Goal: Information Seeking & Learning: Learn about a topic

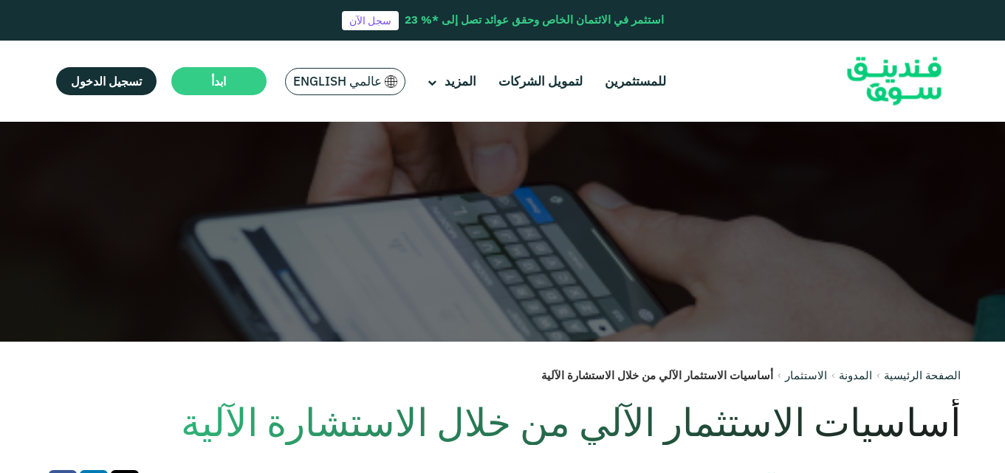
scroll to position [222, 0]
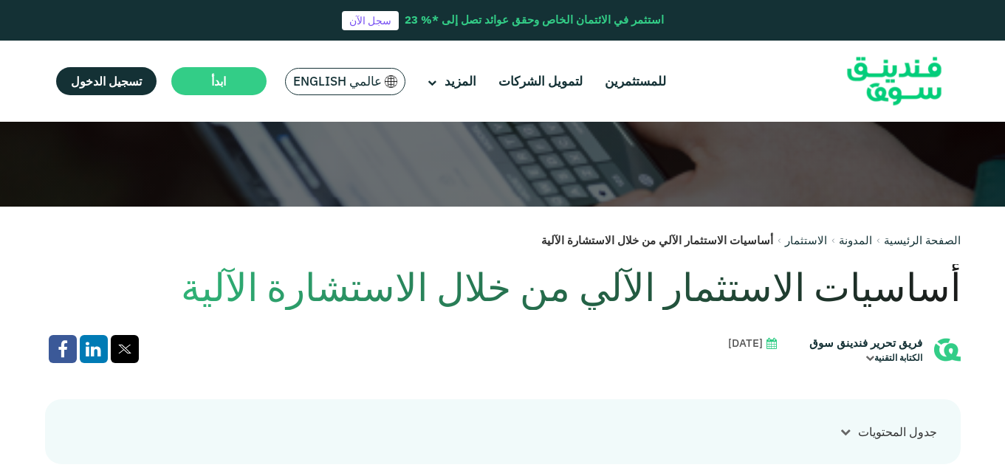
click at [350, 84] on span "عالمي English" at bounding box center [337, 81] width 89 height 17
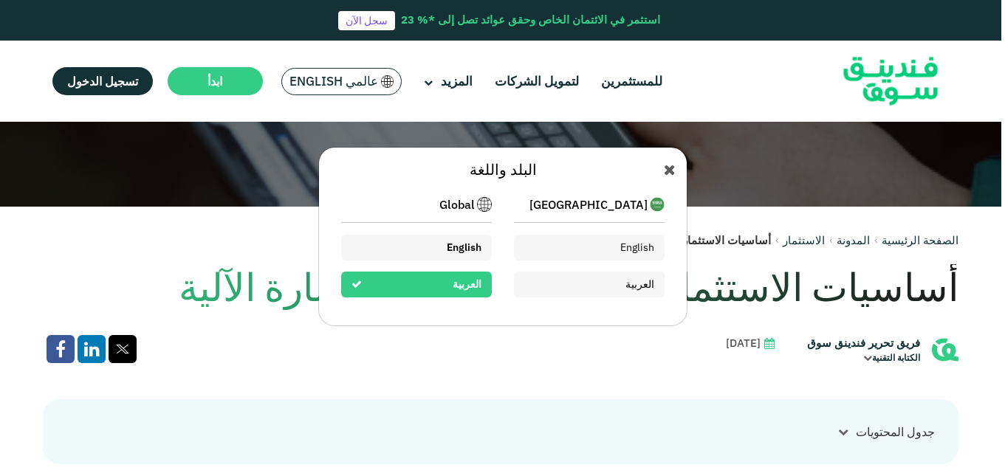
click at [463, 248] on span "English" at bounding box center [464, 247] width 35 height 13
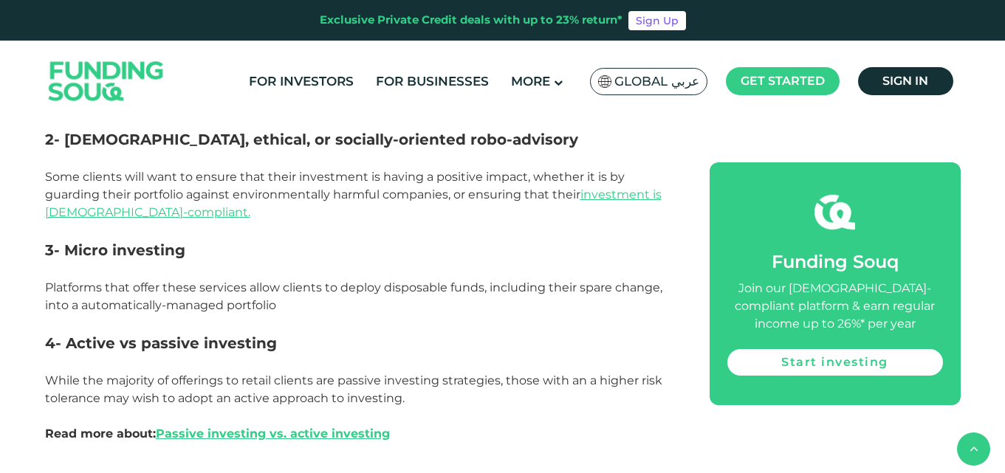
scroll to position [2363, 0]
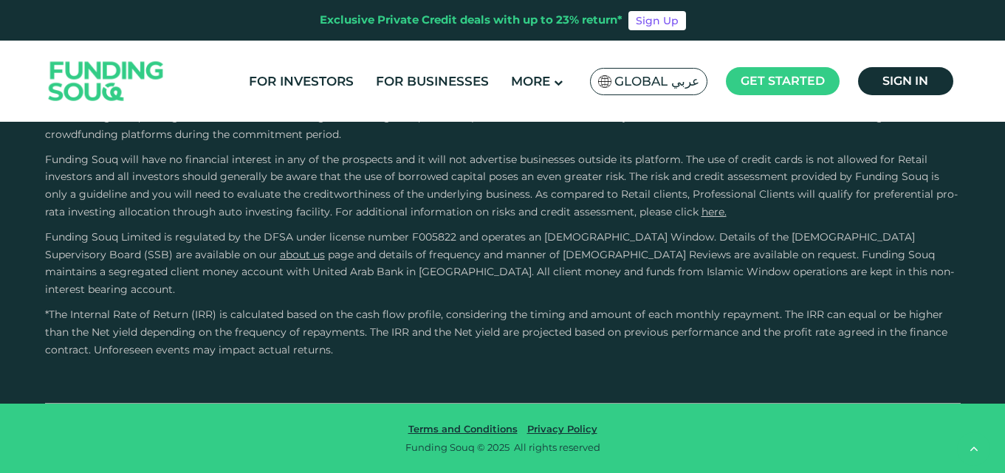
scroll to position [4124, 0]
type tc-range-slider "4"
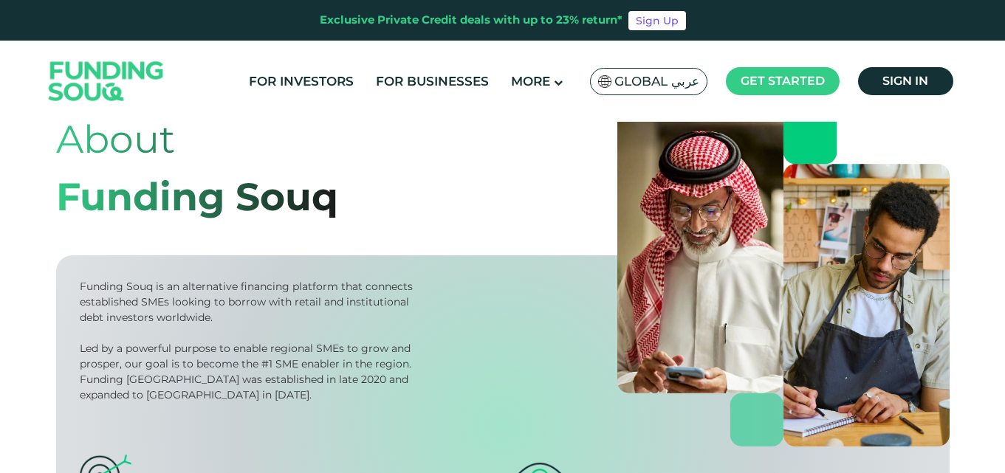
scroll to position [222, 0]
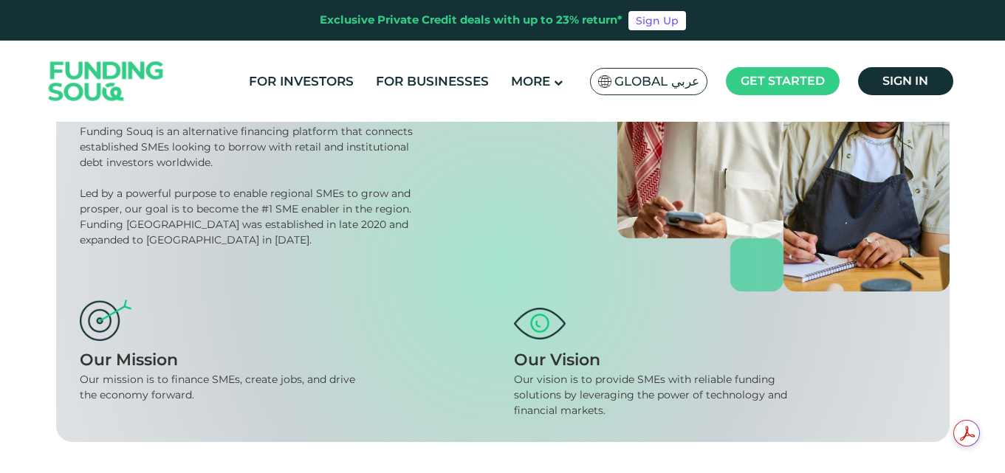
click at [678, 81] on span "Global عربي" at bounding box center [656, 81] width 85 height 17
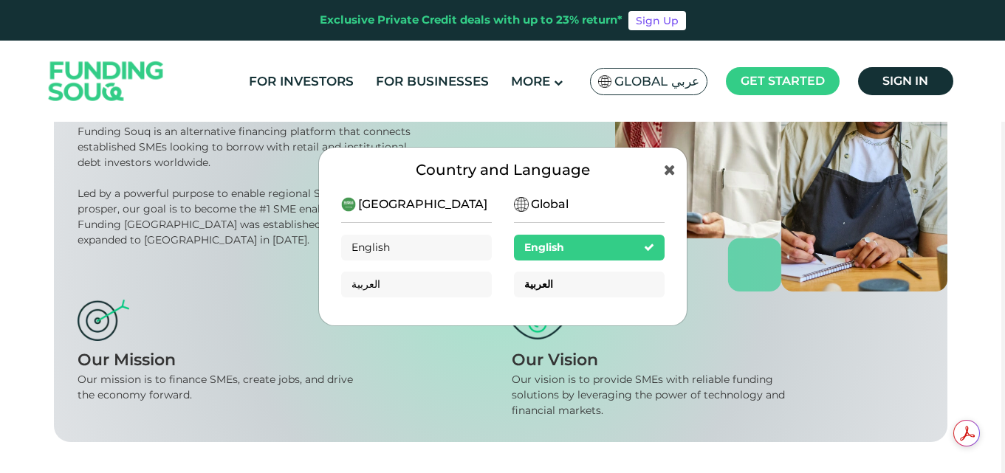
click at [532, 284] on span "العربية" at bounding box center [538, 284] width 29 height 13
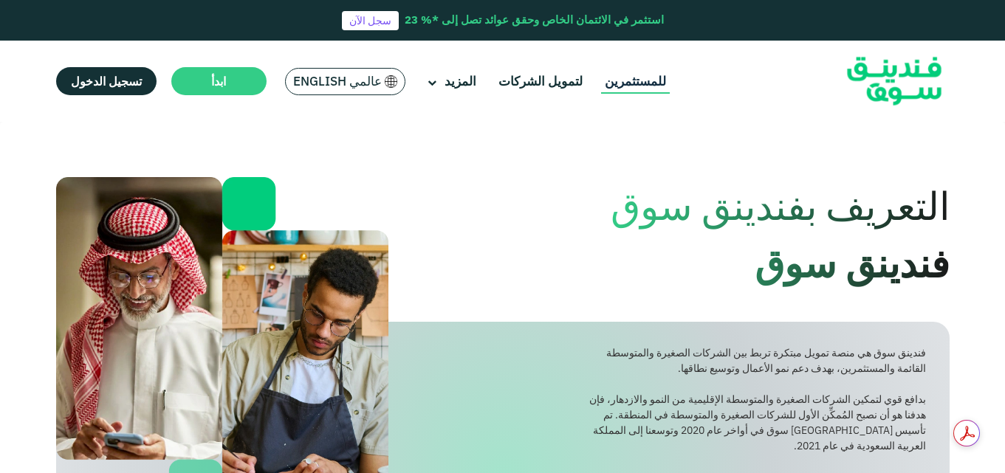
click at [640, 88] on link "للمستثمرين" at bounding box center [635, 81] width 69 height 24
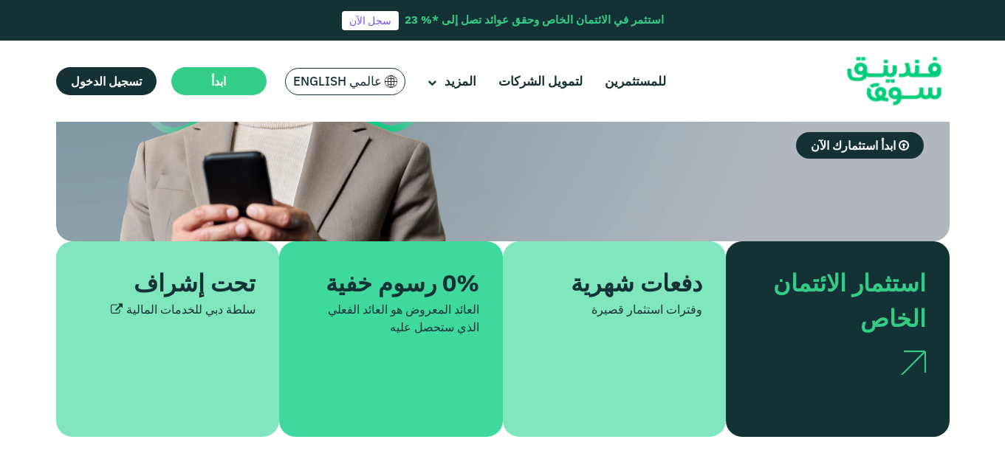
scroll to position [222, 0]
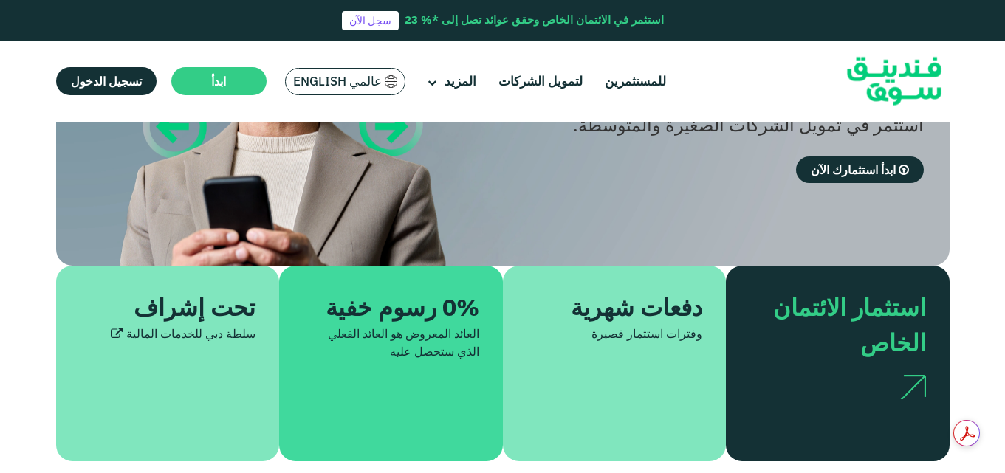
click at [831, 325] on div "استثمار الائتمان الخاص" at bounding box center [846, 325] width 159 height 71
click at [654, 335] on div "وفترات استثمار قصيرة" at bounding box center [615, 334] width 177 height 18
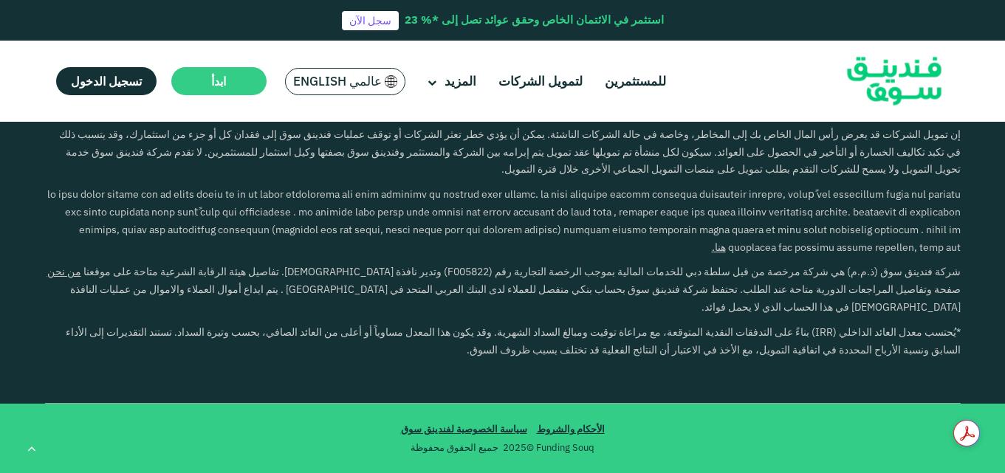
scroll to position [2880, 0]
type tc-range-slider "1000000"
drag, startPoint x: 887, startPoint y: 246, endPoint x: 675, endPoint y: 244, distance: 212.0
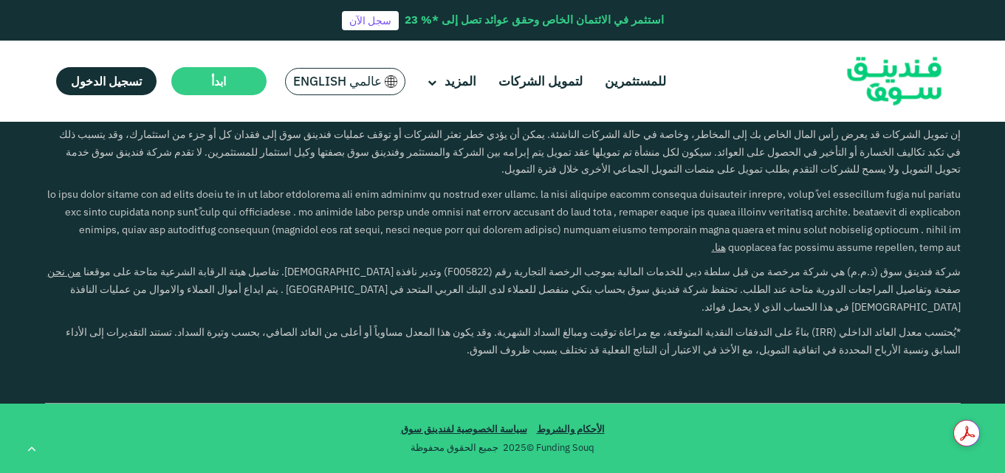
radio input "true"
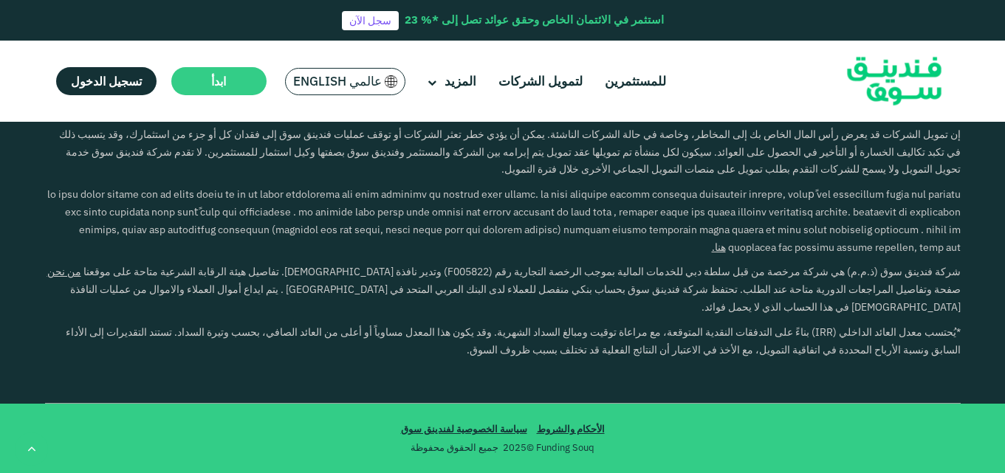
radio input "true"
drag, startPoint x: 474, startPoint y: 173, endPoint x: 630, endPoint y: 180, distance: 156.0
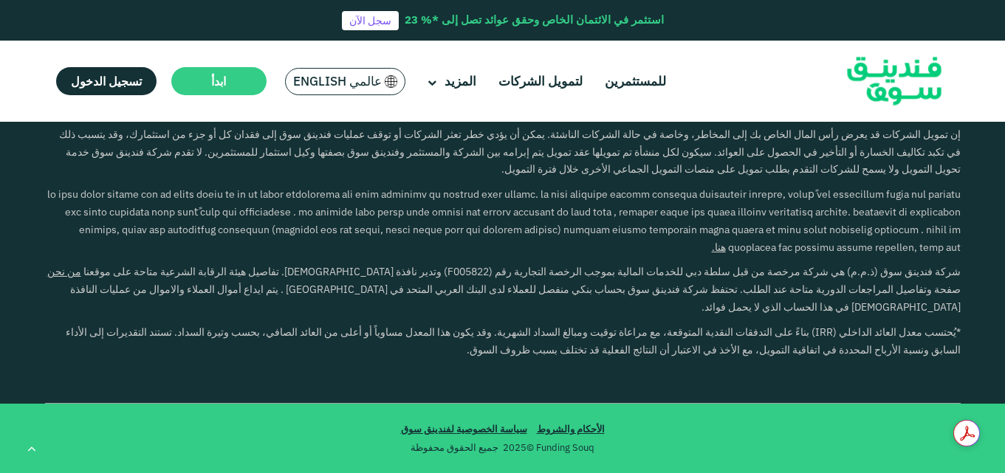
drag, startPoint x: 414, startPoint y: 304, endPoint x: 636, endPoint y: 308, distance: 221.6
drag, startPoint x: 638, startPoint y: 306, endPoint x: 614, endPoint y: 308, distance: 24.5
drag, startPoint x: 637, startPoint y: 300, endPoint x: 600, endPoint y: 300, distance: 36.2
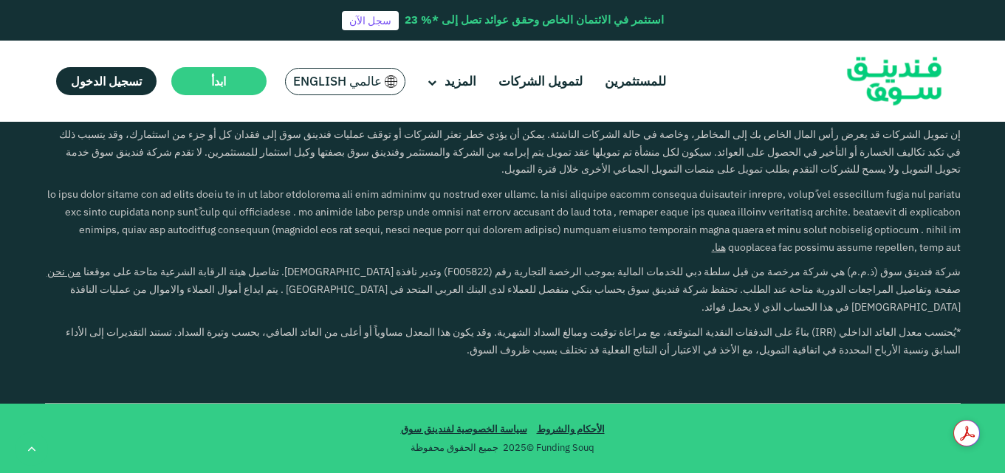
drag, startPoint x: 581, startPoint y: 302, endPoint x: 549, endPoint y: 302, distance: 31.8
drag, startPoint x: 525, startPoint y: 301, endPoint x: 421, endPoint y: 301, distance: 104.1
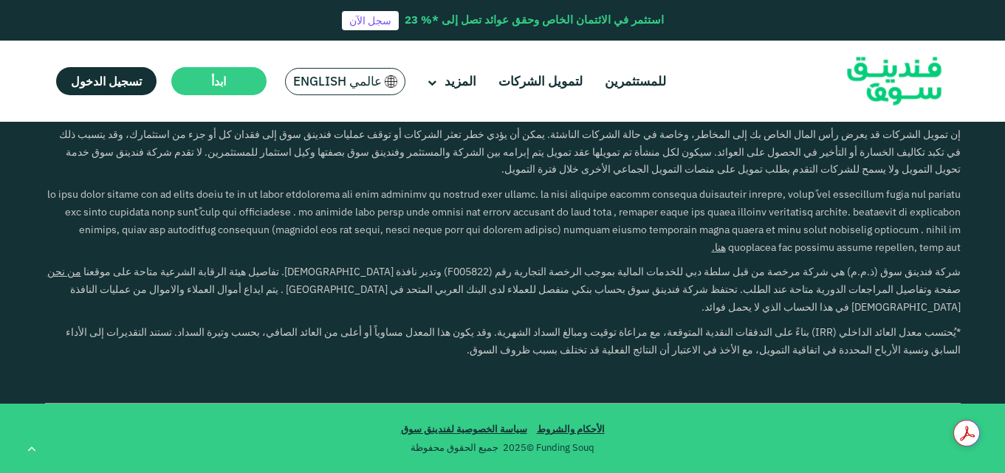
type tc-range-slider "3"
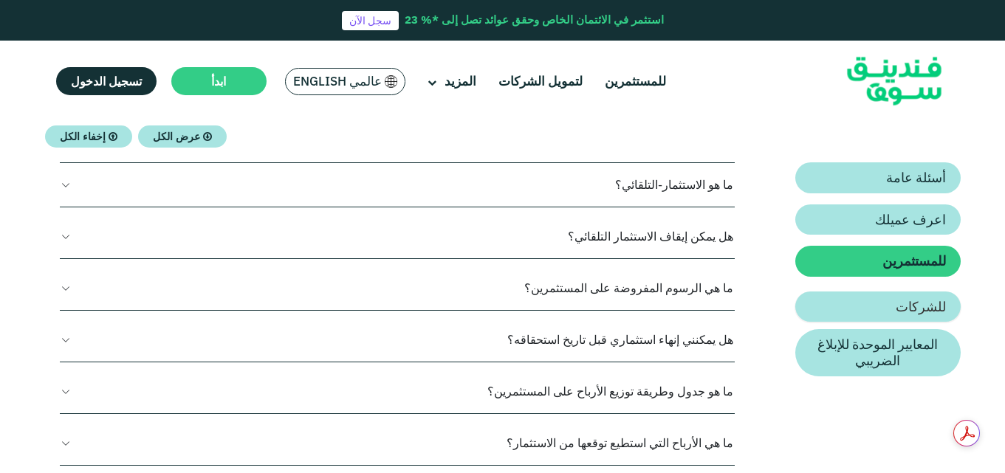
click at [923, 306] on h2 "للشركات" at bounding box center [921, 307] width 50 height 16
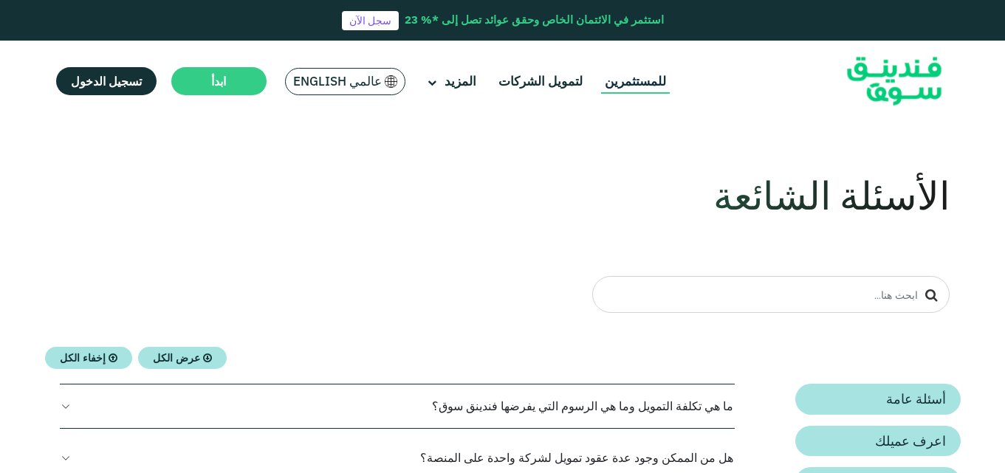
click at [618, 80] on link "للمستثمرين" at bounding box center [635, 81] width 69 height 24
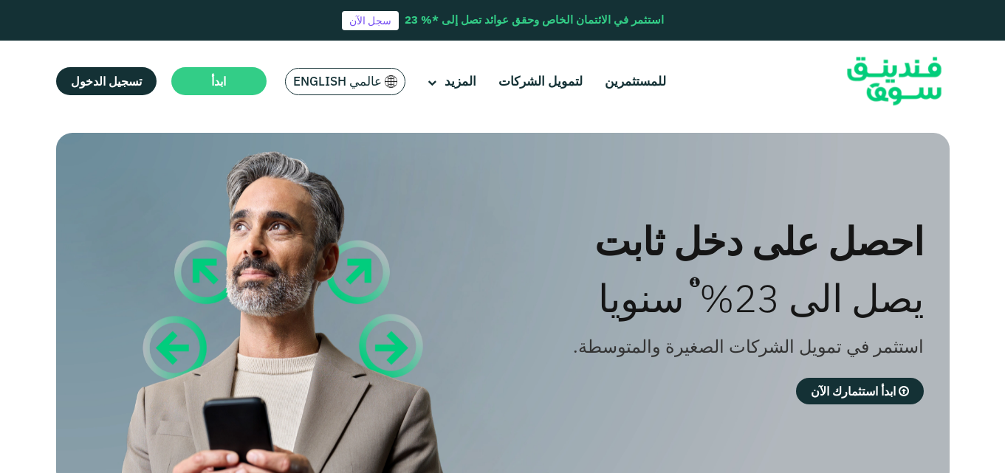
click at [473, 105] on div "للمستثمرين لتمويل الشركات المزيد من نحن" at bounding box center [503, 81] width 916 height 81
click at [349, 86] on span "عالمي English" at bounding box center [337, 81] width 89 height 17
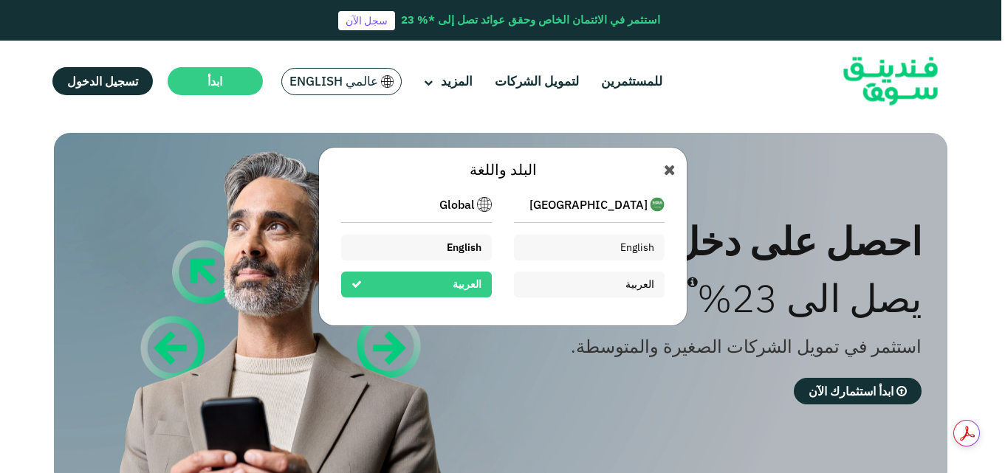
click at [468, 240] on div "English" at bounding box center [464, 248] width 35 height 16
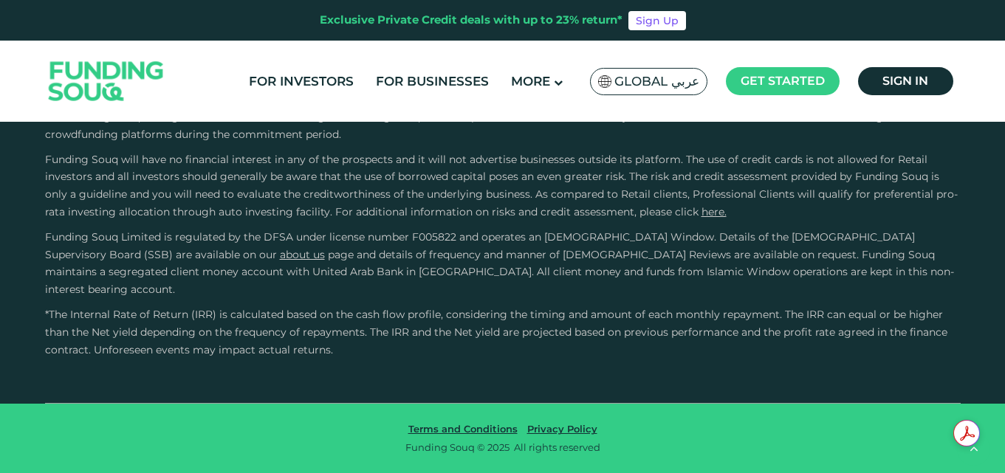
scroll to position [4753, 0]
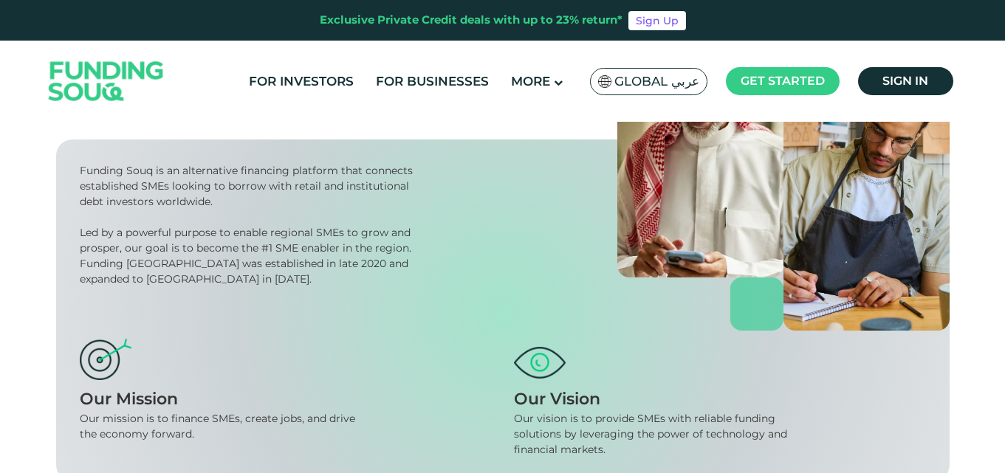
scroll to position [148, 0]
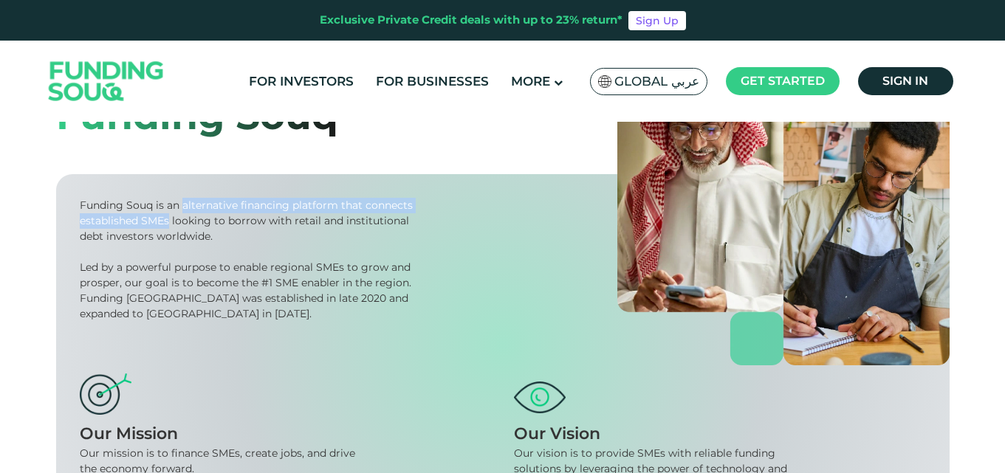
drag, startPoint x: 182, startPoint y: 205, endPoint x: 168, endPoint y: 220, distance: 19.9
click at [168, 220] on div "Funding Souq is an alternative financing platform that connects established SME…" at bounding box center [249, 221] width 338 height 47
copy div "alternative financing platform that connects established SMEs"
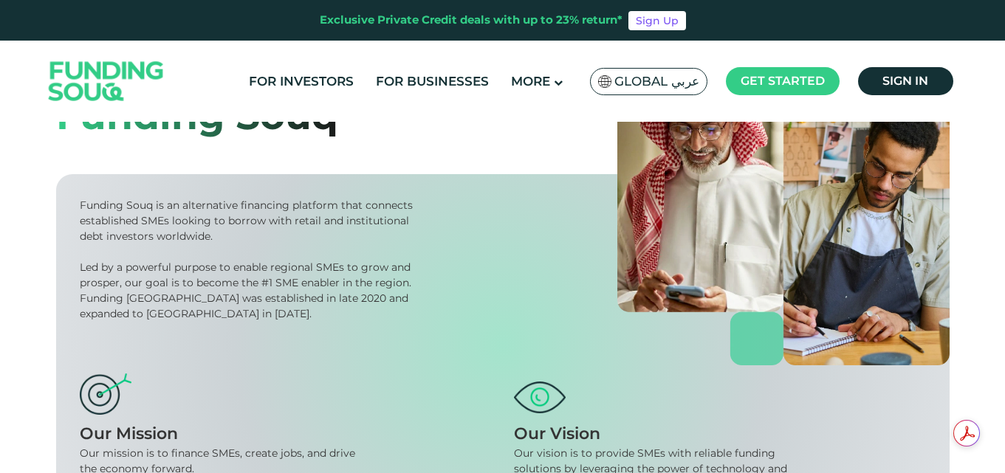
click at [664, 73] on span "Global عربي" at bounding box center [656, 81] width 85 height 17
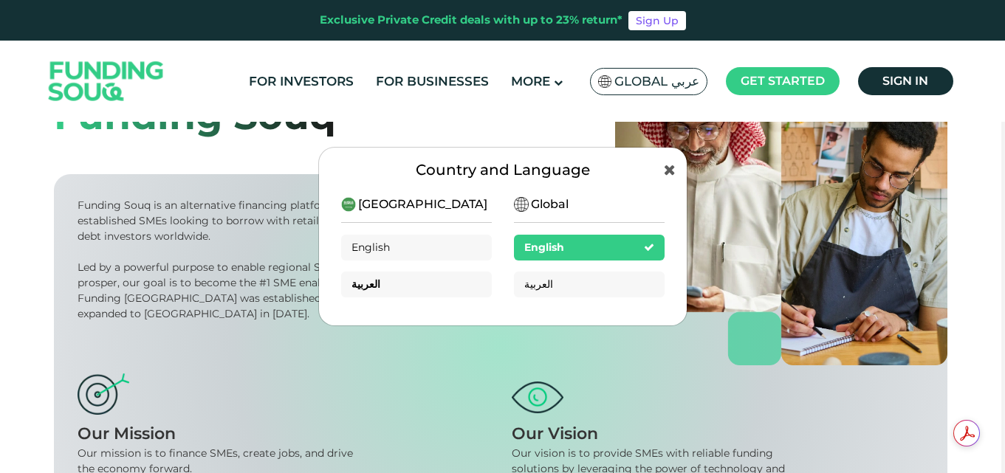
click at [364, 287] on span "العربية" at bounding box center [366, 284] width 29 height 13
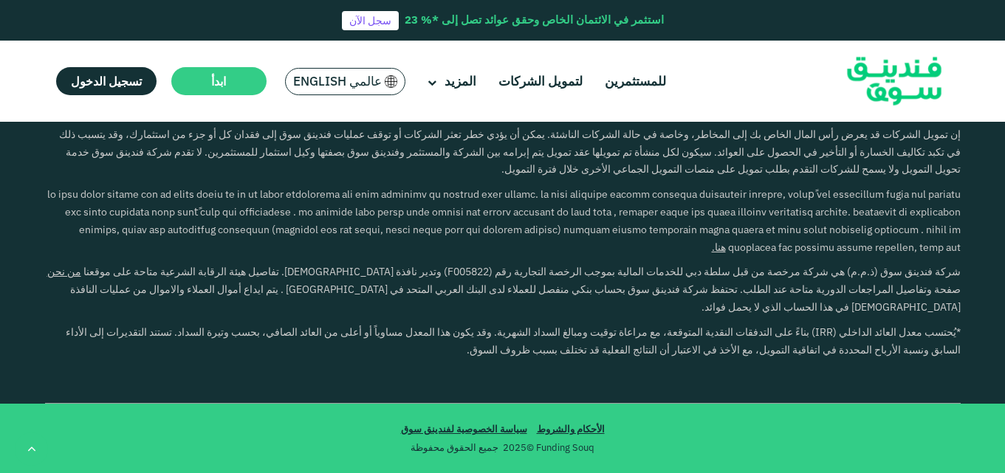
scroll to position [2363, 0]
